Goal: Task Accomplishment & Management: Manage account settings

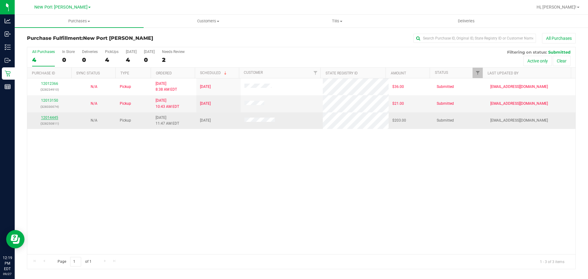
click at [53, 118] on link "12014445" at bounding box center [49, 118] width 17 height 4
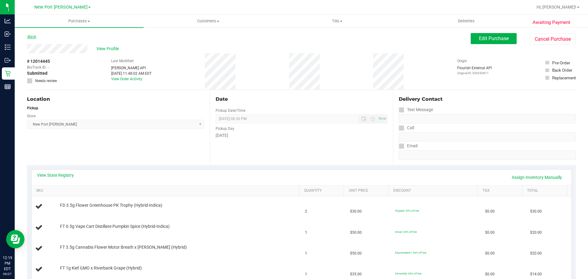
click at [35, 36] on link "Back" at bounding box center [31, 37] width 9 height 4
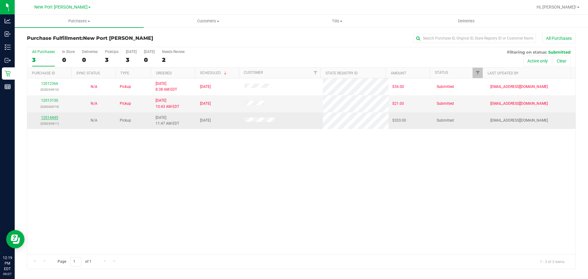
click at [47, 120] on link "12014445" at bounding box center [49, 118] width 17 height 4
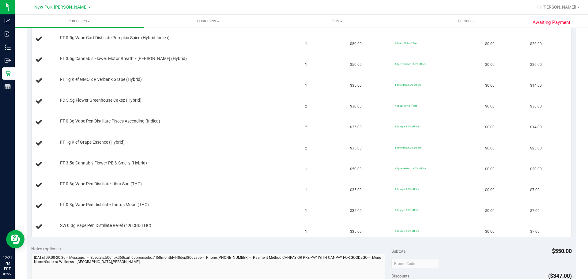
scroll to position [61, 0]
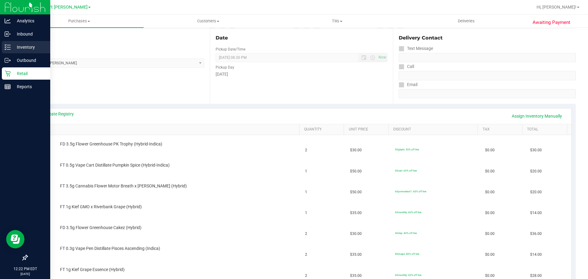
click at [8, 52] on div "Inventory" at bounding box center [26, 47] width 48 height 12
click at [12, 45] on p "Inventory" at bounding box center [29, 47] width 37 height 7
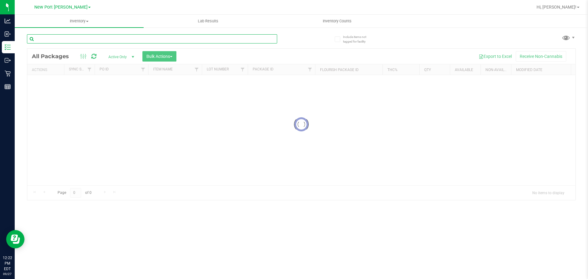
click at [101, 42] on input "text" at bounding box center [152, 38] width 250 height 9
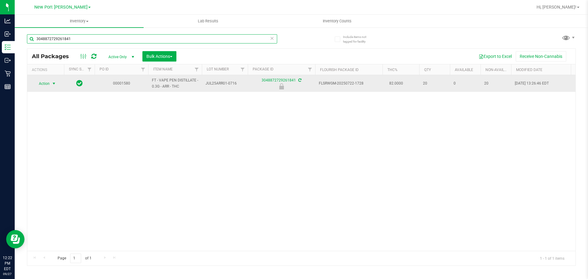
type input "3048872729261841"
click at [52, 80] on span "select" at bounding box center [54, 83] width 8 height 9
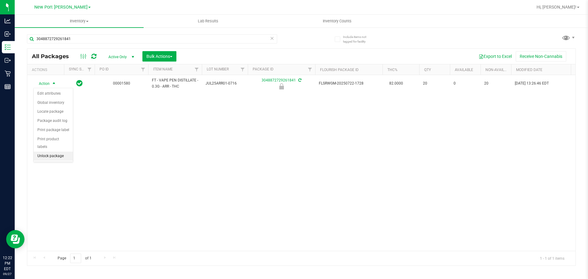
click at [65, 152] on li "Unlock package" at bounding box center [53, 156] width 39 height 9
click at [272, 40] on icon at bounding box center [272, 37] width 4 height 7
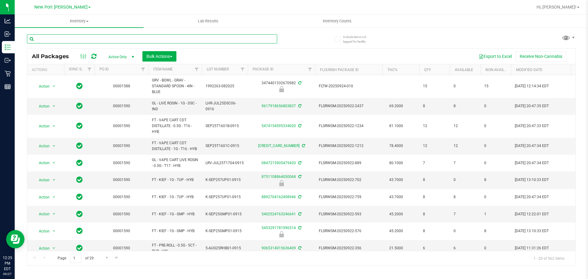
click at [188, 35] on input "text" at bounding box center [152, 38] width 250 height 9
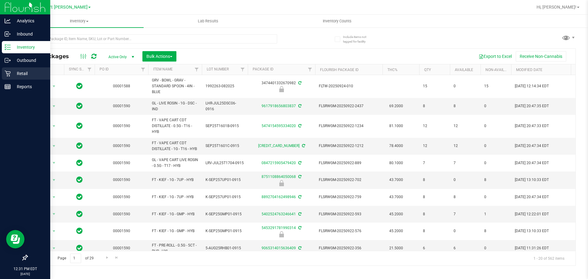
click at [11, 69] on div "Retail" at bounding box center [26, 73] width 48 height 12
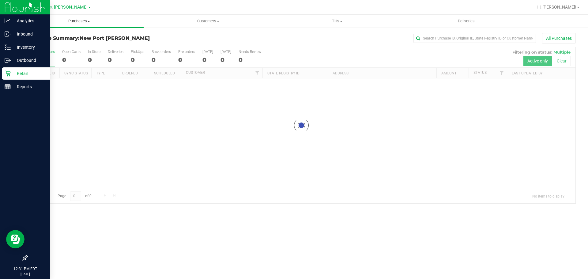
click at [84, 23] on span "Purchases" at bounding box center [79, 21] width 129 height 6
click at [75, 47] on li "Fulfillment" at bounding box center [79, 44] width 129 height 7
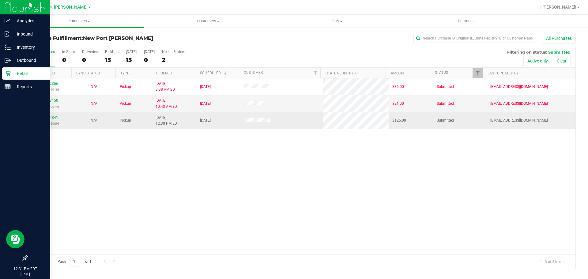
click at [55, 115] on div "12014841 (328392989)" at bounding box center [49, 121] width 37 height 12
click at [55, 119] on link "12014841" at bounding box center [49, 118] width 17 height 4
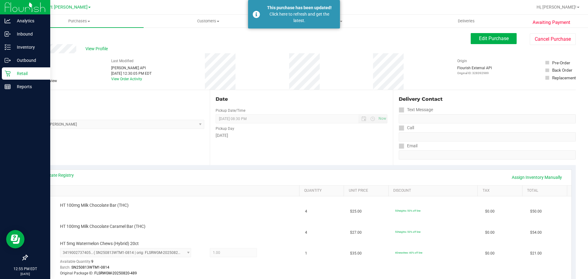
click at [8, 69] on div "Retail" at bounding box center [26, 73] width 48 height 12
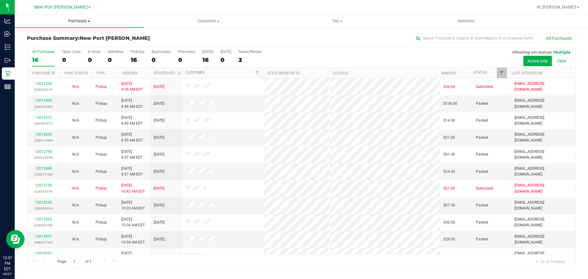
click at [89, 22] on span "Purchases" at bounding box center [79, 21] width 129 height 6
click at [44, 43] on span "Fulfillment" at bounding box center [34, 44] width 38 height 5
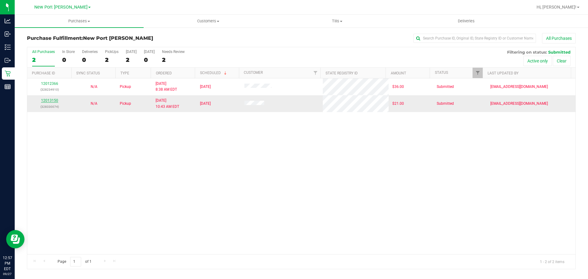
click at [49, 100] on link "12013150" at bounding box center [49, 100] width 17 height 4
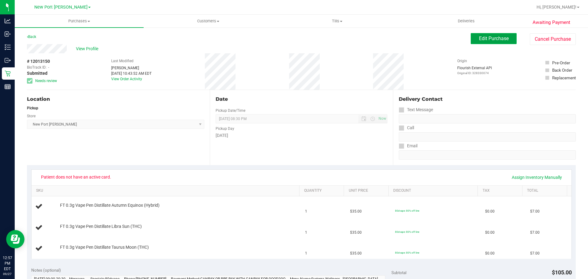
click at [483, 38] on span "Edit Purchase" at bounding box center [494, 39] width 30 height 6
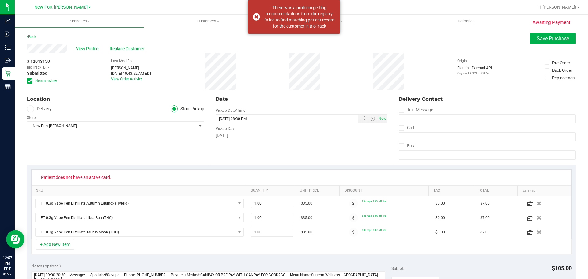
click at [127, 50] on span "Replace Customer" at bounding box center [128, 49] width 37 height 6
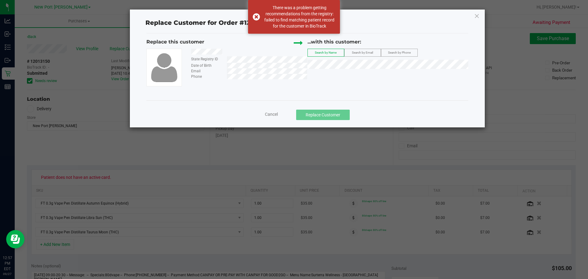
click at [362, 52] on span "Search by Email" at bounding box center [362, 52] width 21 height 3
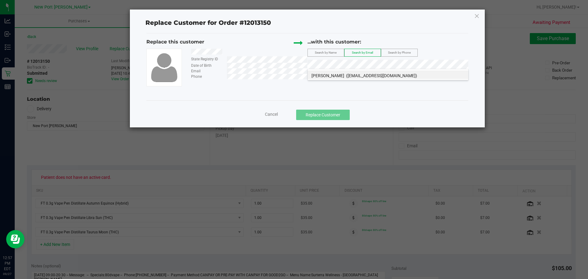
click at [354, 76] on span "(kdid303@AOL.com)" at bounding box center [381, 75] width 71 height 5
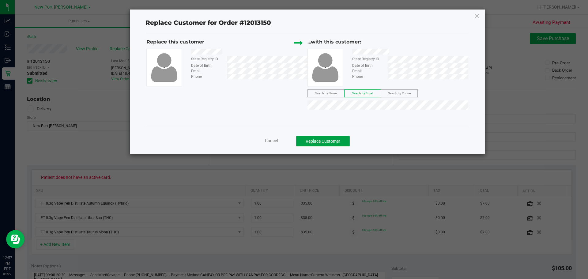
click at [330, 142] on button "Replace Customer" at bounding box center [323, 141] width 54 height 10
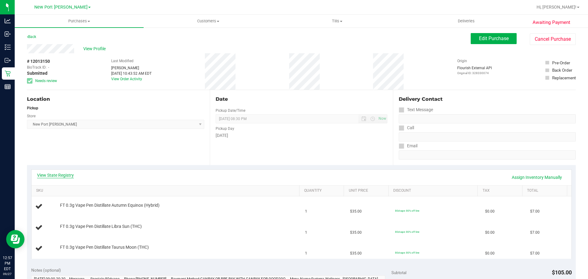
click at [50, 175] on link "View State Registry" at bounding box center [55, 175] width 37 height 6
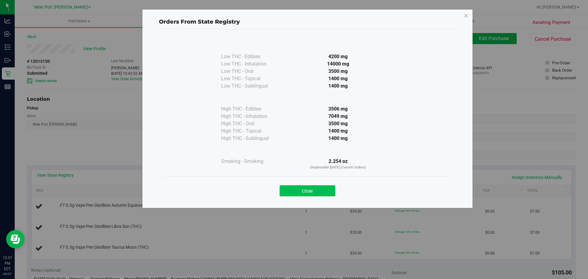
click at [321, 189] on button "Close" at bounding box center [308, 190] width 56 height 11
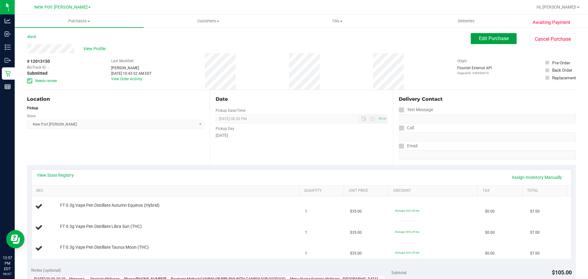
click at [490, 36] on span "Edit Purchase" at bounding box center [494, 39] width 30 height 6
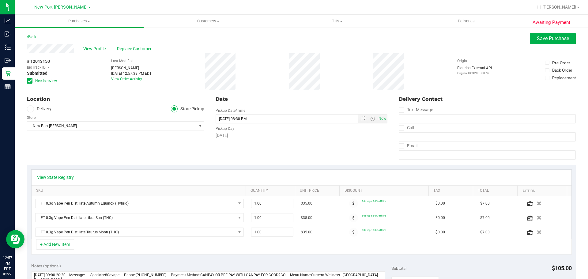
click at [29, 81] on icon at bounding box center [30, 81] width 4 height 0
click at [0, 0] on input "Needs review" at bounding box center [0, 0] width 0 height 0
click at [541, 38] on span "Save Purchase" at bounding box center [553, 39] width 32 height 6
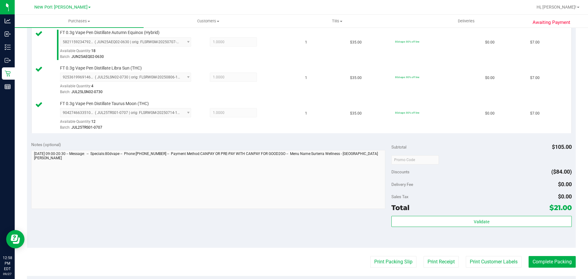
scroll to position [215, 0]
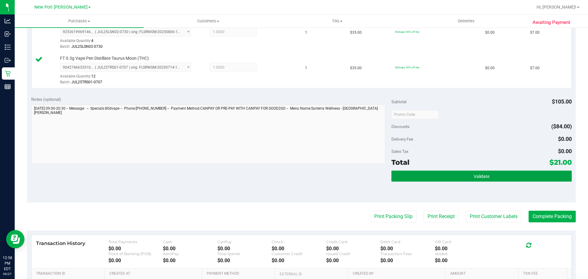
drag, startPoint x: 434, startPoint y: 178, endPoint x: 433, endPoint y: 170, distance: 8.6
click at [434, 178] on button "Validate" at bounding box center [482, 176] width 180 height 11
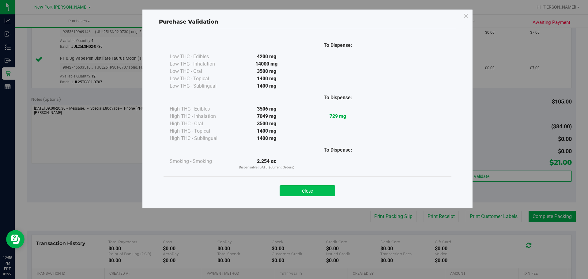
click at [286, 190] on button "Close" at bounding box center [308, 190] width 56 height 11
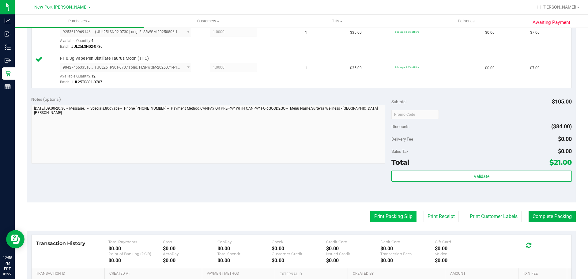
click at [399, 219] on button "Print Packing Slip" at bounding box center [394, 217] width 46 height 12
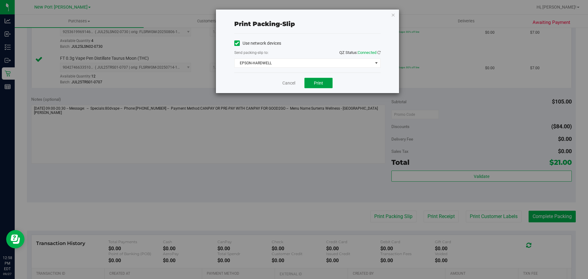
click at [313, 86] on button "Print" at bounding box center [319, 83] width 28 height 10
click at [285, 84] on link "Cancel" at bounding box center [289, 83] width 13 height 6
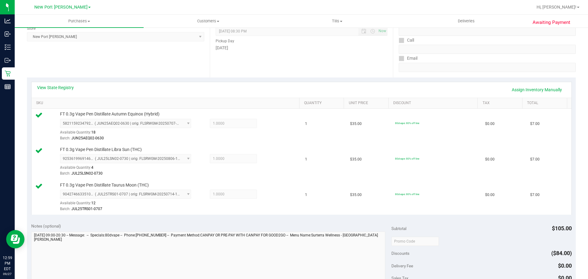
scroll to position [184, 0]
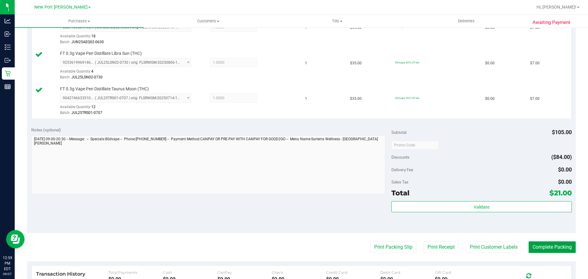
click at [548, 247] on button "Complete Packing" at bounding box center [552, 248] width 47 height 12
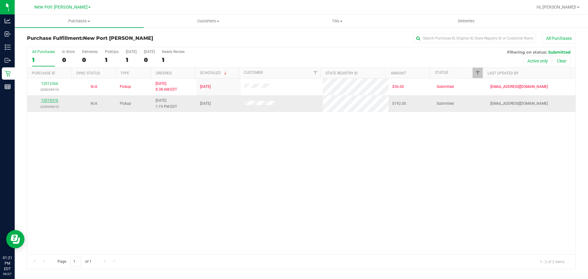
click at [48, 100] on link "12015316" at bounding box center [49, 100] width 17 height 4
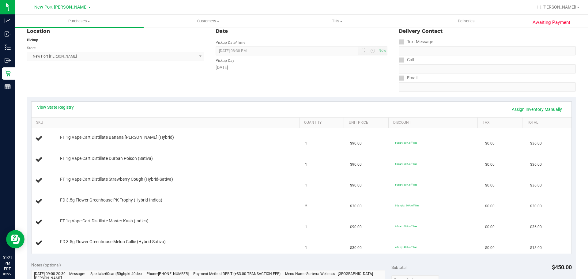
scroll to position [61, 0]
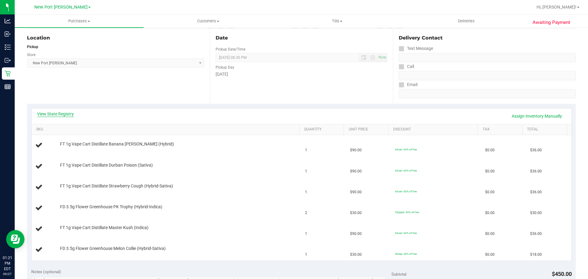
click at [45, 115] on link "View State Registry" at bounding box center [55, 114] width 37 height 6
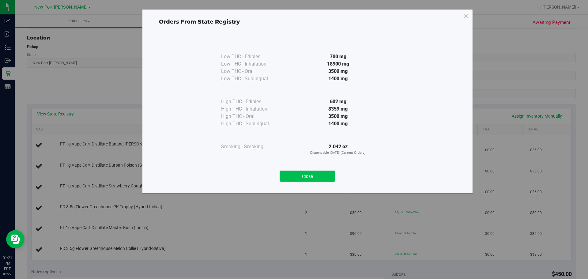
click at [302, 175] on button "Close" at bounding box center [308, 176] width 56 height 11
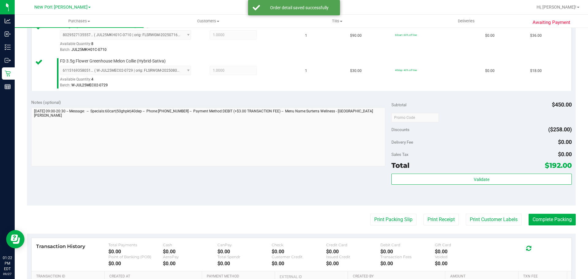
scroll to position [337, 0]
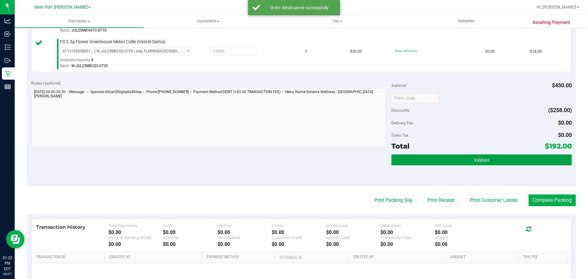
click at [480, 159] on span "Validate" at bounding box center [482, 160] width 16 height 5
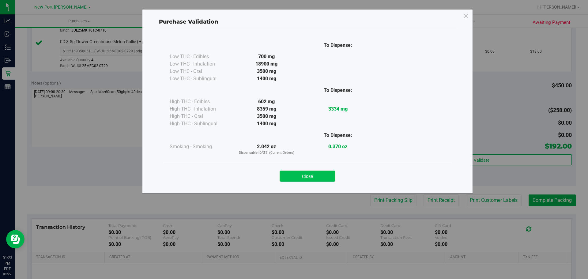
click at [314, 179] on button "Close" at bounding box center [308, 176] width 56 height 11
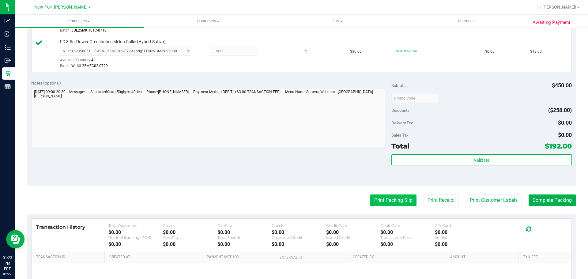
click at [394, 202] on button "Print Packing Slip" at bounding box center [394, 201] width 46 height 12
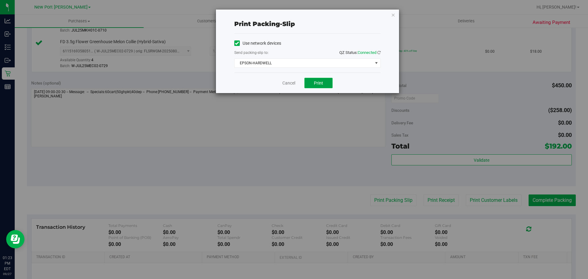
click at [321, 82] on span "Print" at bounding box center [318, 83] width 9 height 5
click at [288, 81] on link "Cancel" at bounding box center [289, 83] width 13 height 6
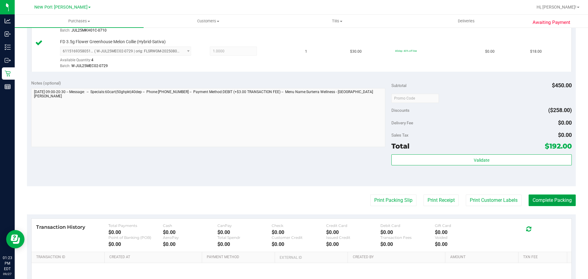
click at [555, 200] on button "Complete Packing" at bounding box center [552, 201] width 47 height 12
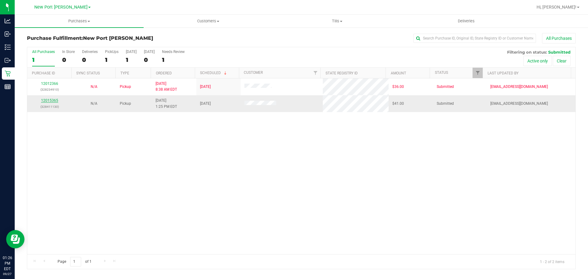
click at [51, 101] on link "12015365" at bounding box center [49, 100] width 17 height 4
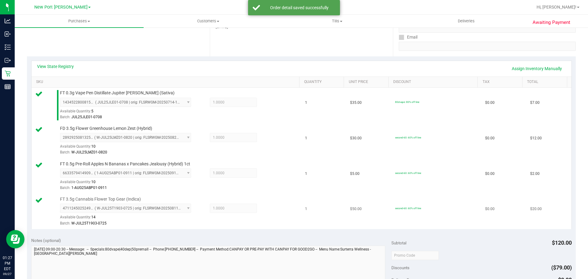
scroll to position [153, 0]
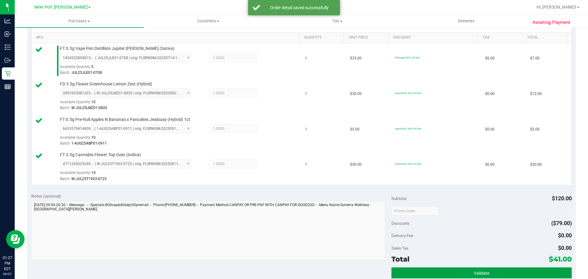
click at [479, 272] on span "Validate" at bounding box center [482, 273] width 16 height 5
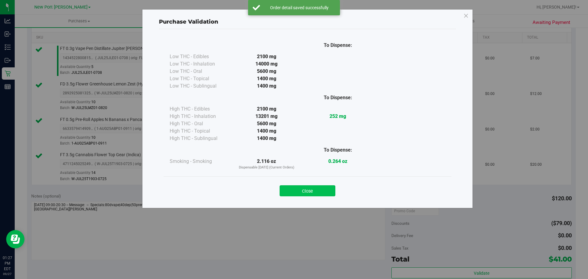
click at [323, 188] on button "Close" at bounding box center [308, 190] width 56 height 11
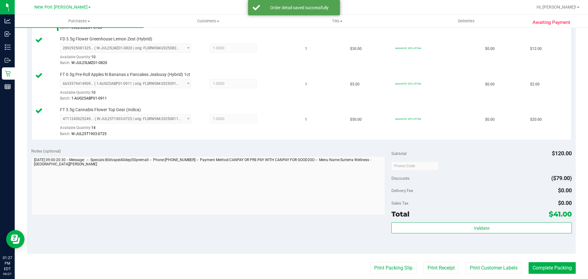
scroll to position [276, 0]
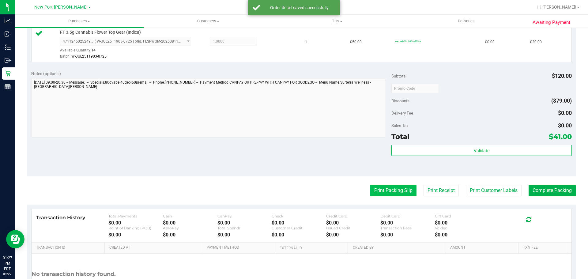
click at [399, 187] on button "Print Packing Slip" at bounding box center [394, 191] width 46 height 12
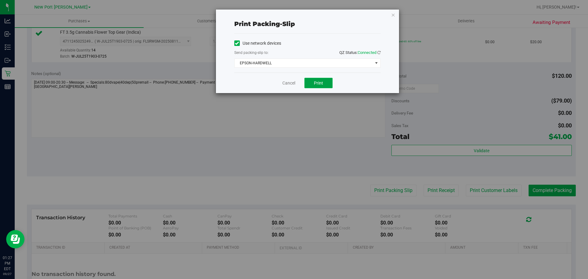
click at [318, 82] on span "Print" at bounding box center [318, 83] width 9 height 5
click at [286, 82] on link "Cancel" at bounding box center [289, 83] width 13 height 6
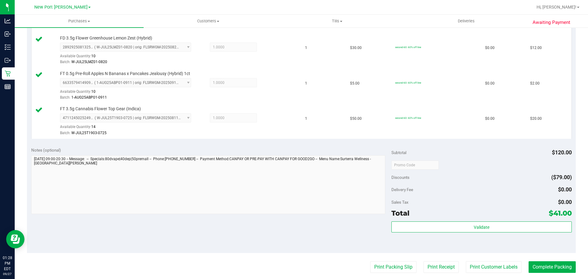
scroll to position [306, 0]
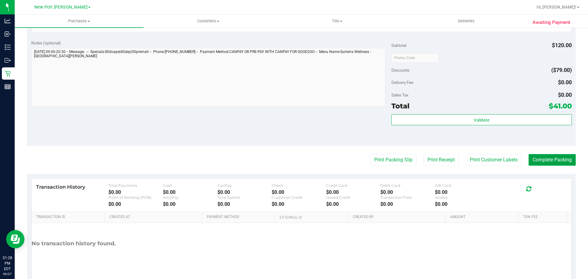
click at [529, 157] on button "Complete Packing" at bounding box center [552, 160] width 47 height 12
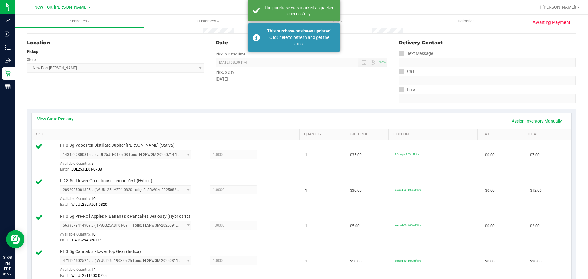
scroll to position [0, 0]
